Goal: Task Accomplishment & Management: Use online tool/utility

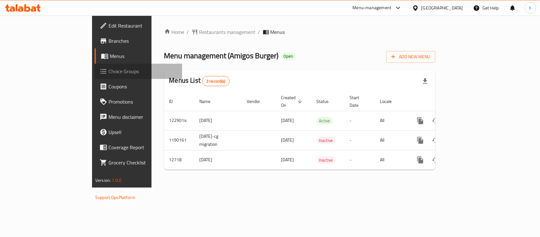
click at [109, 70] on span "Choice Groups" at bounding box center [143, 71] width 69 height 8
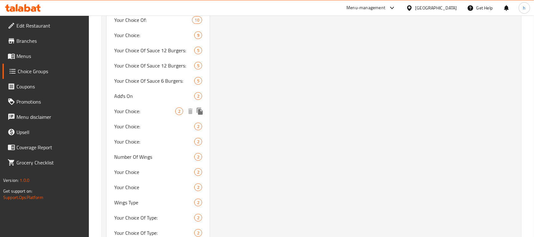
scroll to position [475, 0]
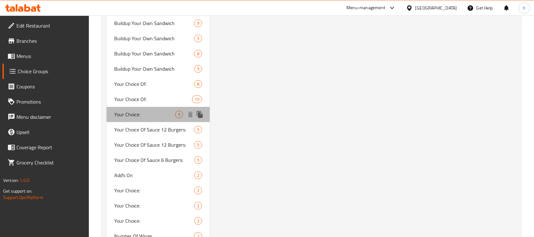
click at [132, 111] on span "Your Choice:" at bounding box center [144, 114] width 61 height 8
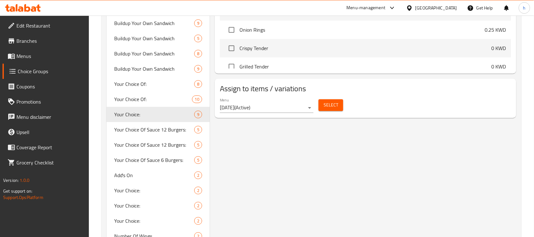
type input "Your Choice:"
type input "اختيارك:"
type input "0"
type input "9"
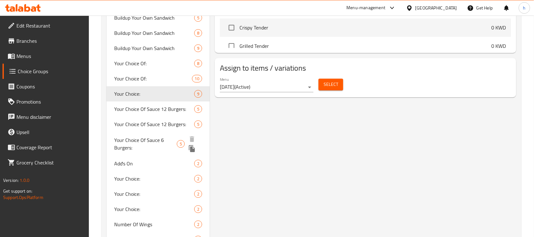
scroll to position [514, 0]
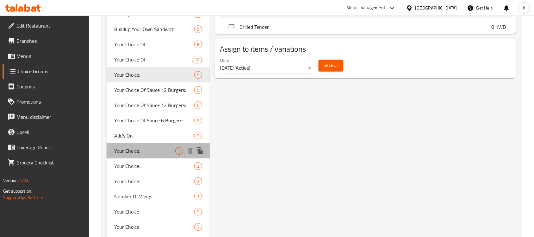
click at [154, 151] on span "Your Choice:" at bounding box center [144, 151] width 61 height 8
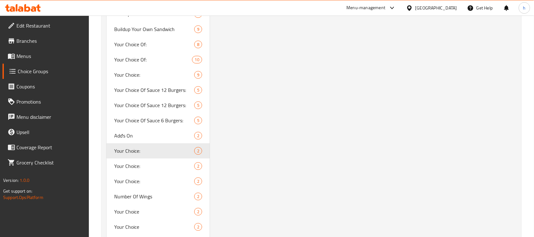
type input "1"
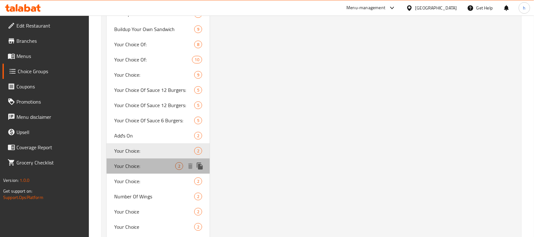
click at [160, 162] on span "Your Choice:" at bounding box center [144, 166] width 61 height 8
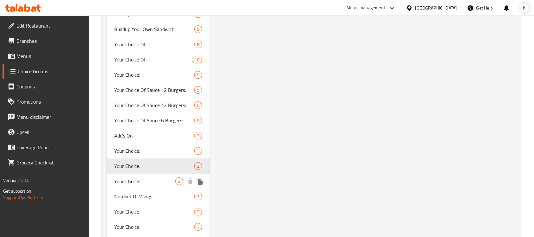
click at [167, 177] on span "Your Choice:" at bounding box center [144, 181] width 61 height 8
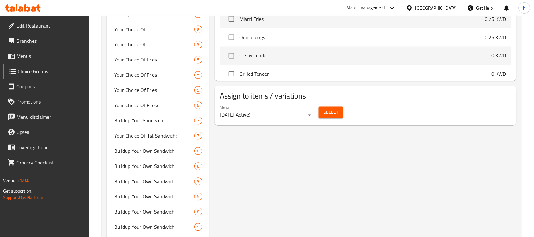
scroll to position [554, 0]
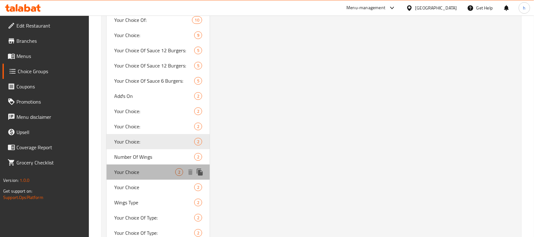
click at [162, 172] on span "Your Choice" at bounding box center [144, 172] width 61 height 8
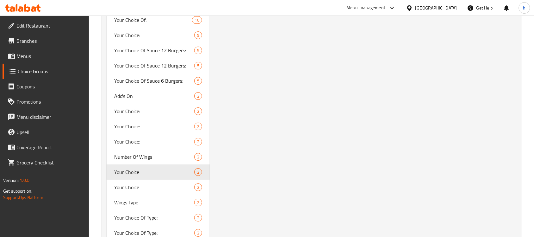
type input "Your Choice"
type input "اختيارك"
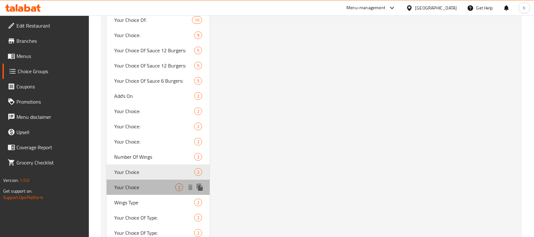
click at [153, 183] on span "Your Choice" at bounding box center [144, 187] width 61 height 8
type input "1"
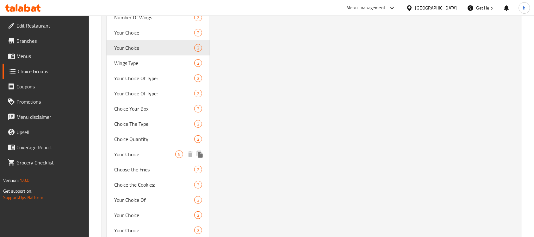
scroll to position [712, 0]
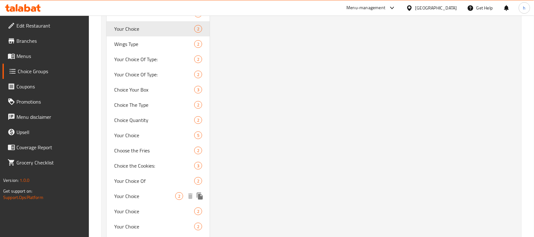
click at [150, 192] on span "Your Choice" at bounding box center [144, 196] width 61 height 8
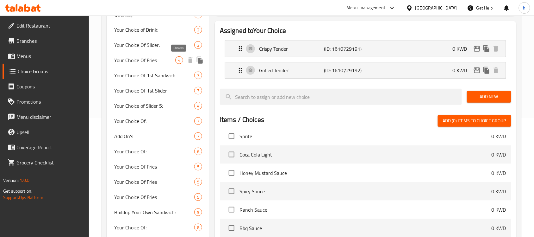
scroll to position [0, 0]
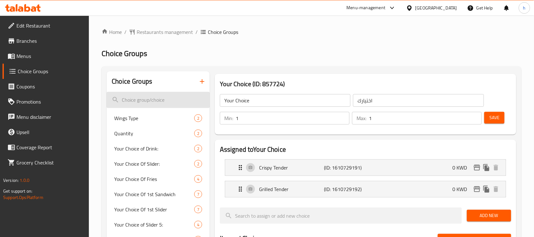
click at [170, 100] on input "search" at bounding box center [158, 100] width 103 height 16
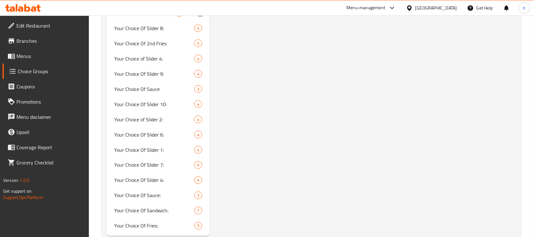
scroll to position [925, 0]
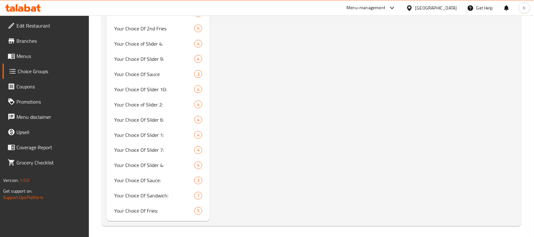
type input "Your choice"
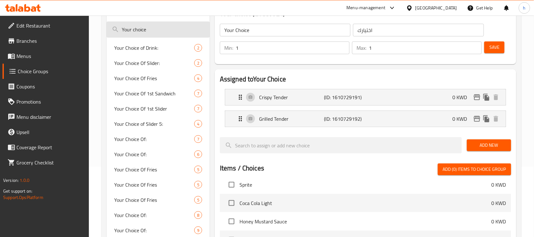
scroll to position [55, 0]
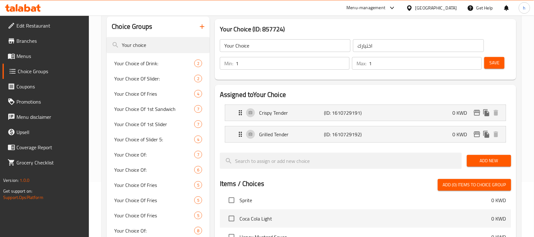
click at [446, 9] on div "[GEOGRAPHIC_DATA]" at bounding box center [437, 7] width 42 height 7
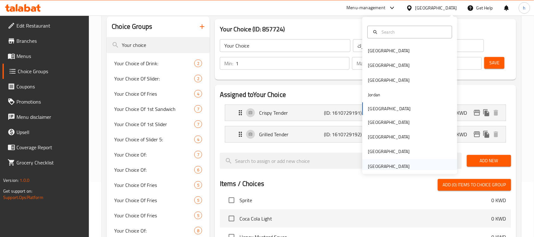
click at [408, 162] on div "[GEOGRAPHIC_DATA]" at bounding box center [389, 166] width 52 height 15
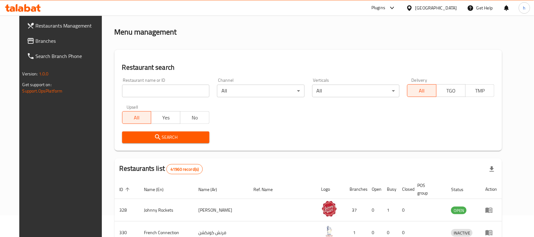
scroll to position [55, 0]
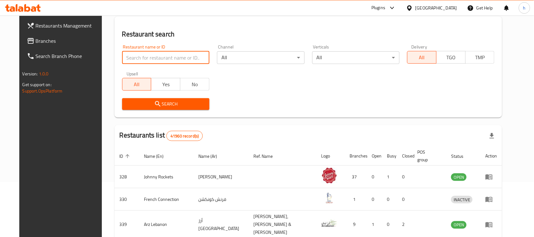
click at [164, 59] on input "search" at bounding box center [165, 57] width 87 height 13
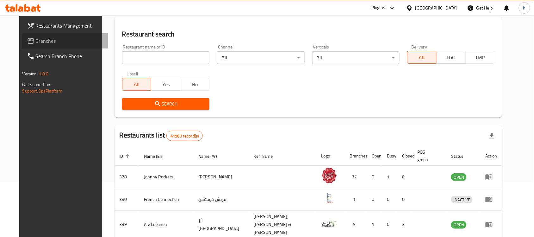
click at [54, 40] on span "Branches" at bounding box center [70, 41] width 68 height 8
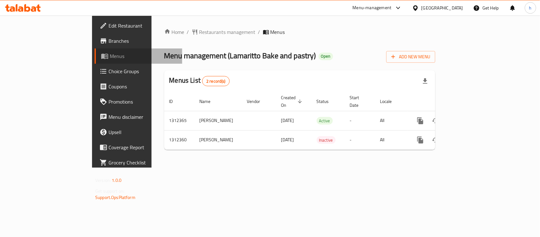
click at [110, 54] on span "Menus" at bounding box center [143, 56] width 67 height 8
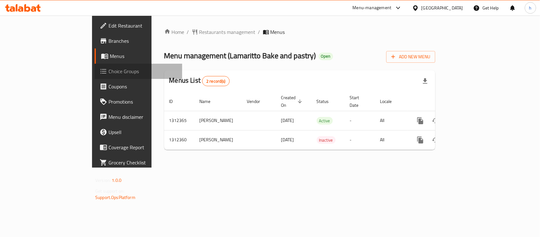
click at [109, 72] on span "Choice Groups" at bounding box center [143, 71] width 69 height 8
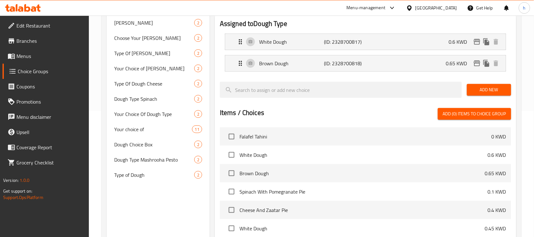
scroll to position [119, 0]
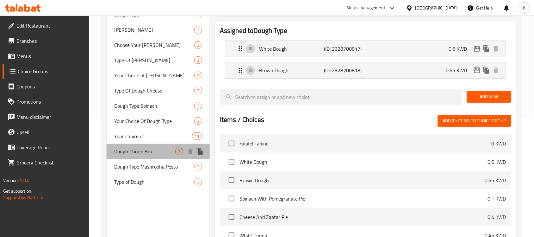
click at [135, 148] on span "Dough Choice Box" at bounding box center [144, 152] width 61 height 8
type input "Dough Choice Box"
type input "صندوق اختيارعجين"
type input "0"
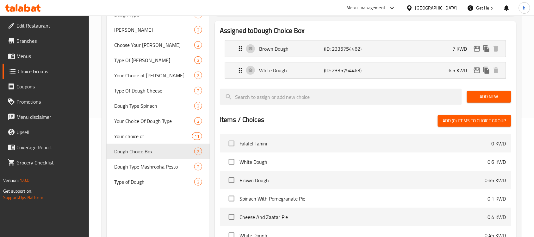
scroll to position [79, 0]
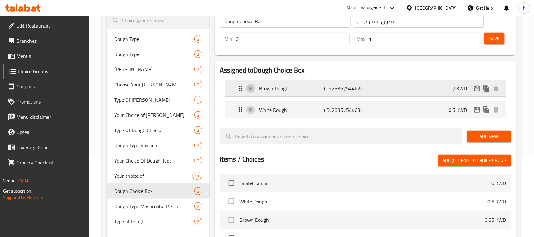
click at [242, 89] on icon "Expand" at bounding box center [240, 88] width 3 height 5
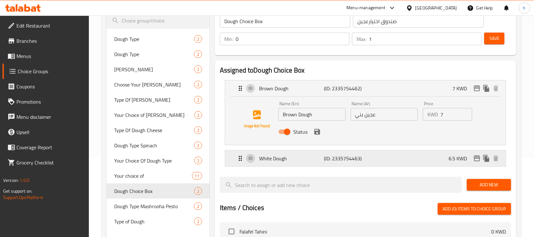
click at [243, 156] on icon "Expand" at bounding box center [241, 158] width 8 height 8
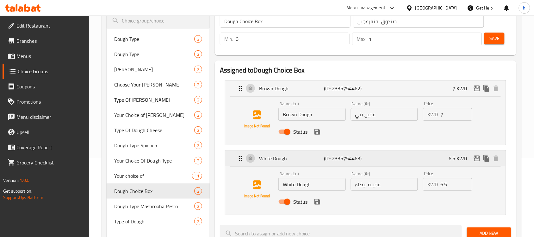
click at [243, 156] on icon "Expand" at bounding box center [241, 158] width 8 height 8
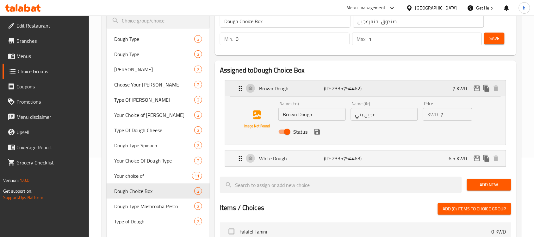
click at [242, 88] on icon "Expand" at bounding box center [240, 88] width 3 height 5
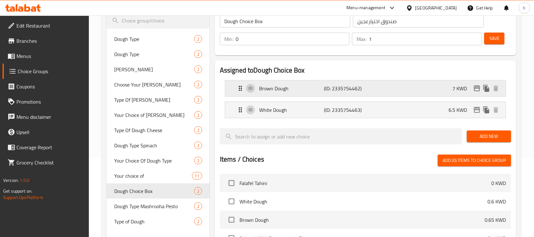
click at [242, 91] on icon "Expand" at bounding box center [240, 88] width 3 height 5
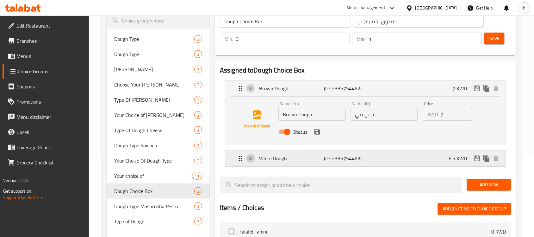
click at [239, 160] on icon "Expand" at bounding box center [240, 158] width 3 height 5
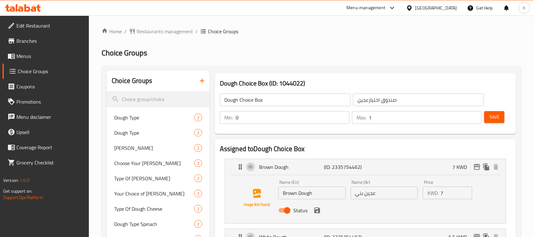
scroll to position [0, 0]
